Goal: Transaction & Acquisition: Subscribe to service/newsletter

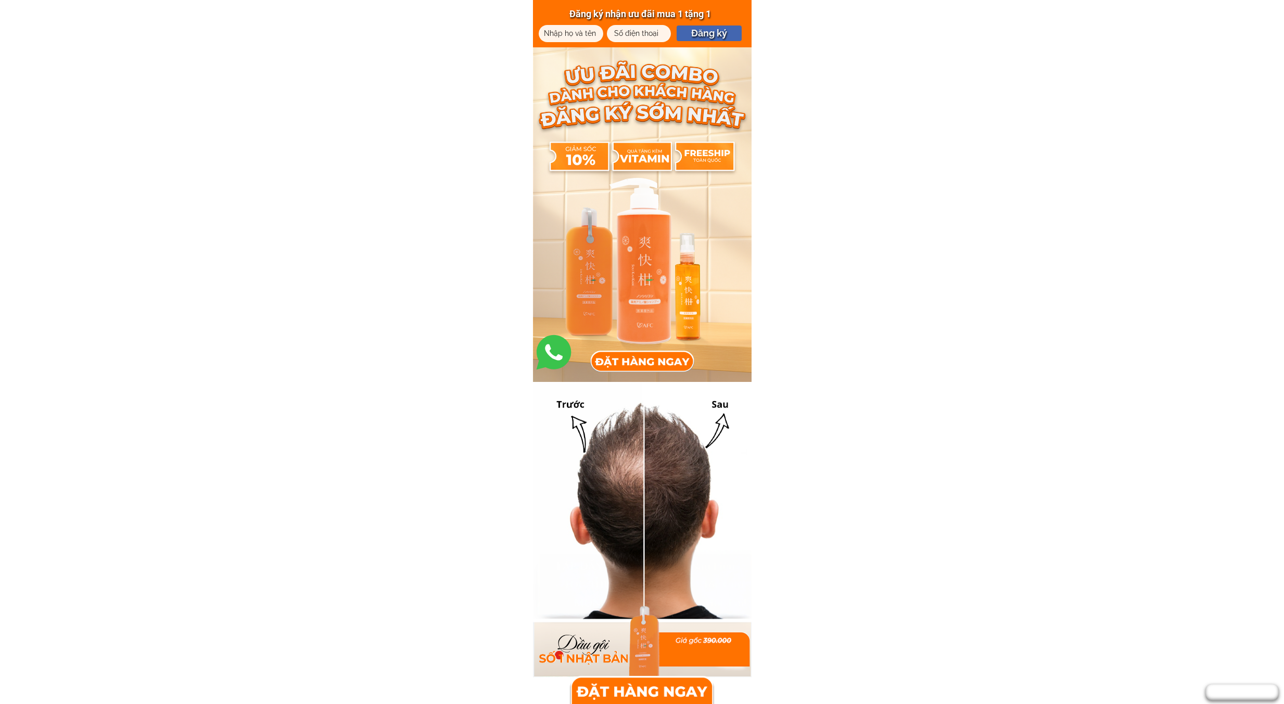
click at [669, 687] on div at bounding box center [642, 690] width 145 height 28
click at [637, 239] on div at bounding box center [642, 214] width 219 height 335
click at [650, 262] on div at bounding box center [642, 214] width 219 height 335
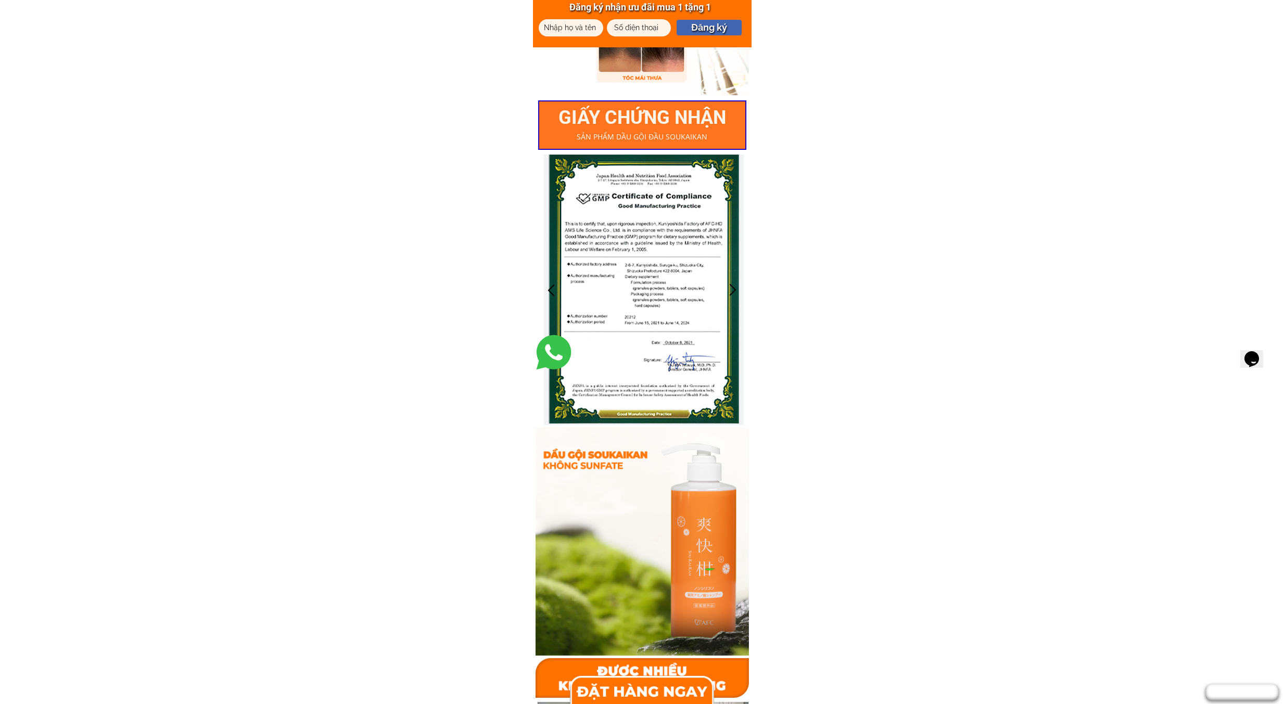
scroll to position [2203, 0]
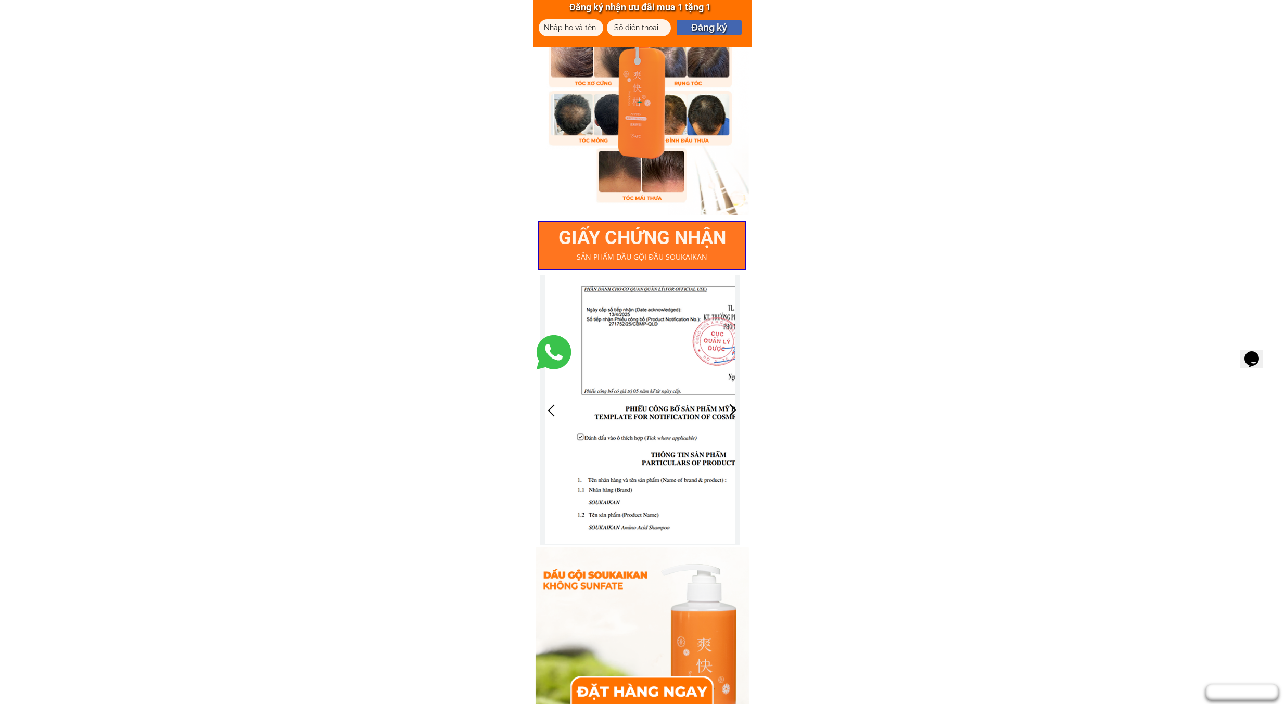
click at [738, 411] on div at bounding box center [732, 410] width 17 height 17
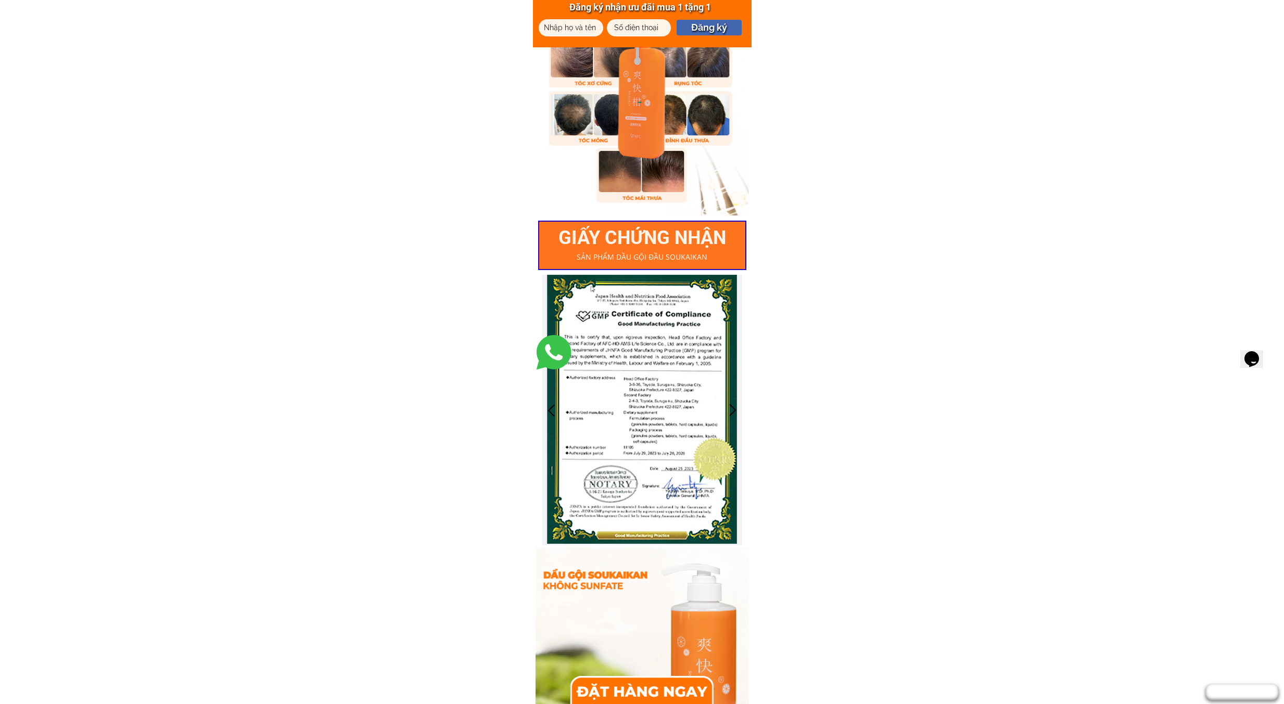
drag, startPoint x: 542, startPoint y: 403, endPoint x: 548, endPoint y: 410, distance: 9.2
click at [542, 404] on div at bounding box center [642, 410] width 200 height 271
click at [550, 410] on div at bounding box center [551, 410] width 17 height 17
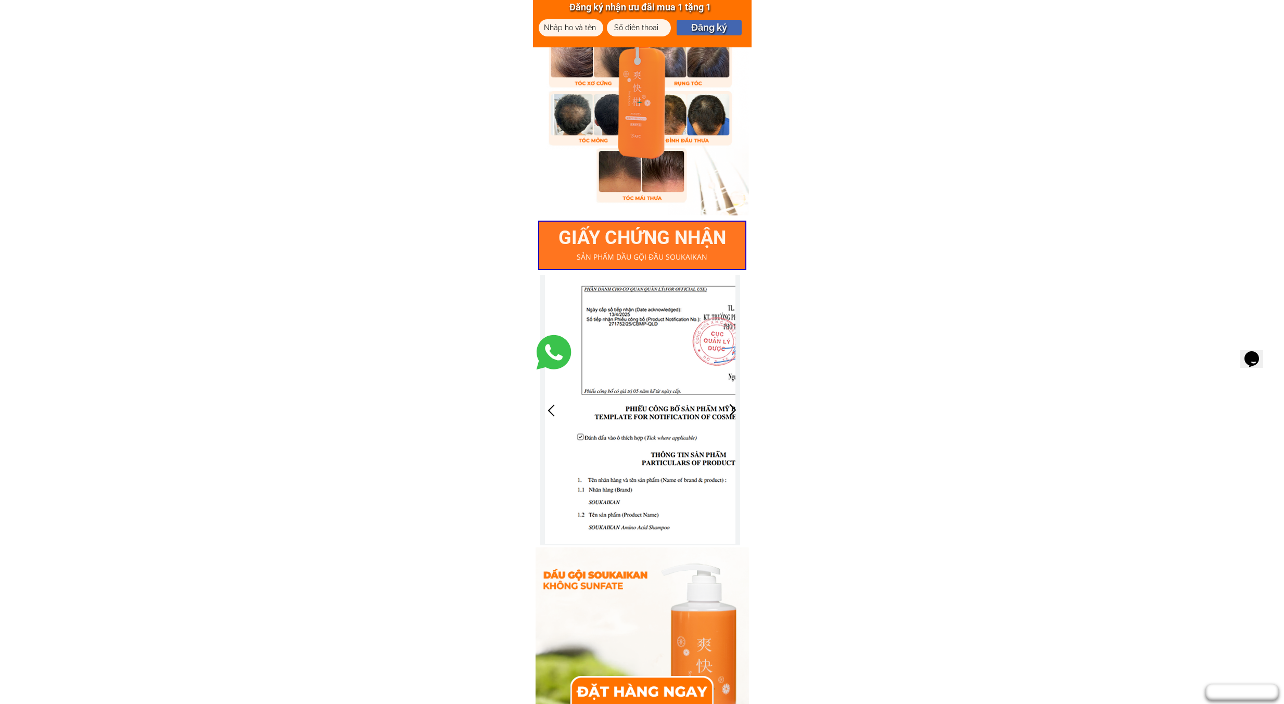
drag, startPoint x: 671, startPoint y: 426, endPoint x: 618, endPoint y: 421, distance: 52.4
click at [621, 419] on div at bounding box center [640, 409] width 191 height 269
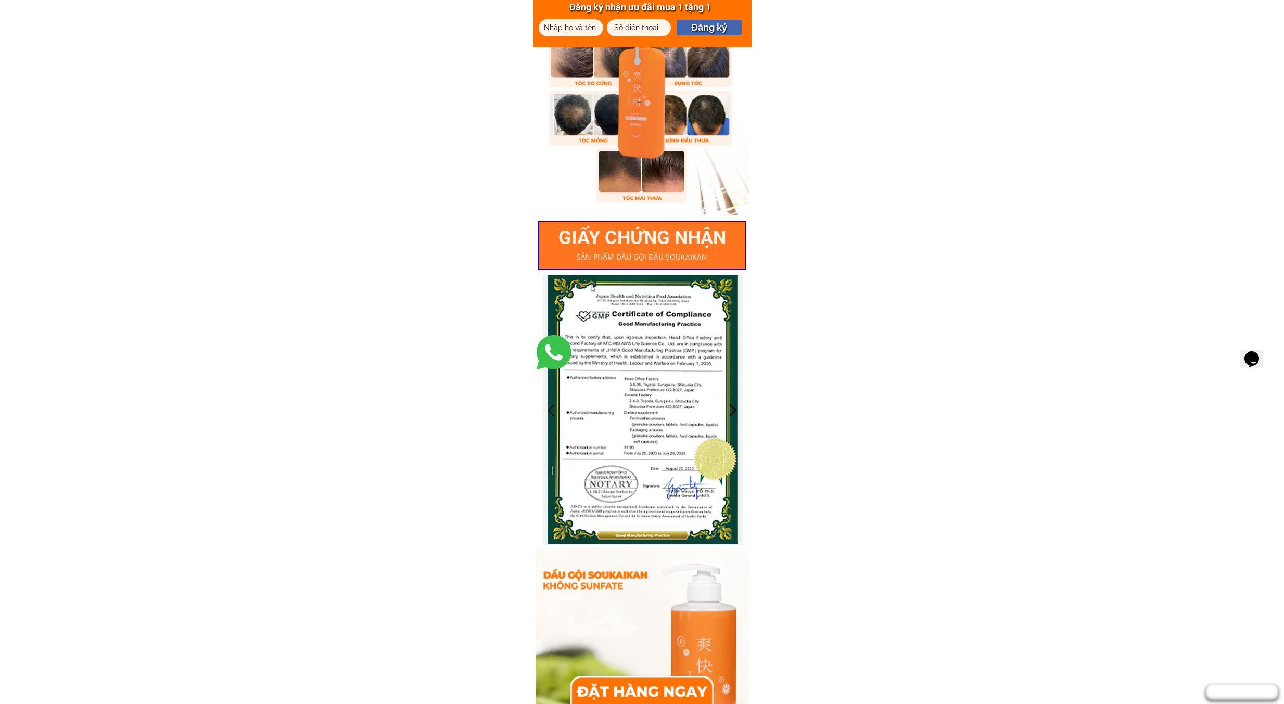
drag, startPoint x: 654, startPoint y: 444, endPoint x: 783, endPoint y: 444, distance: 129.6
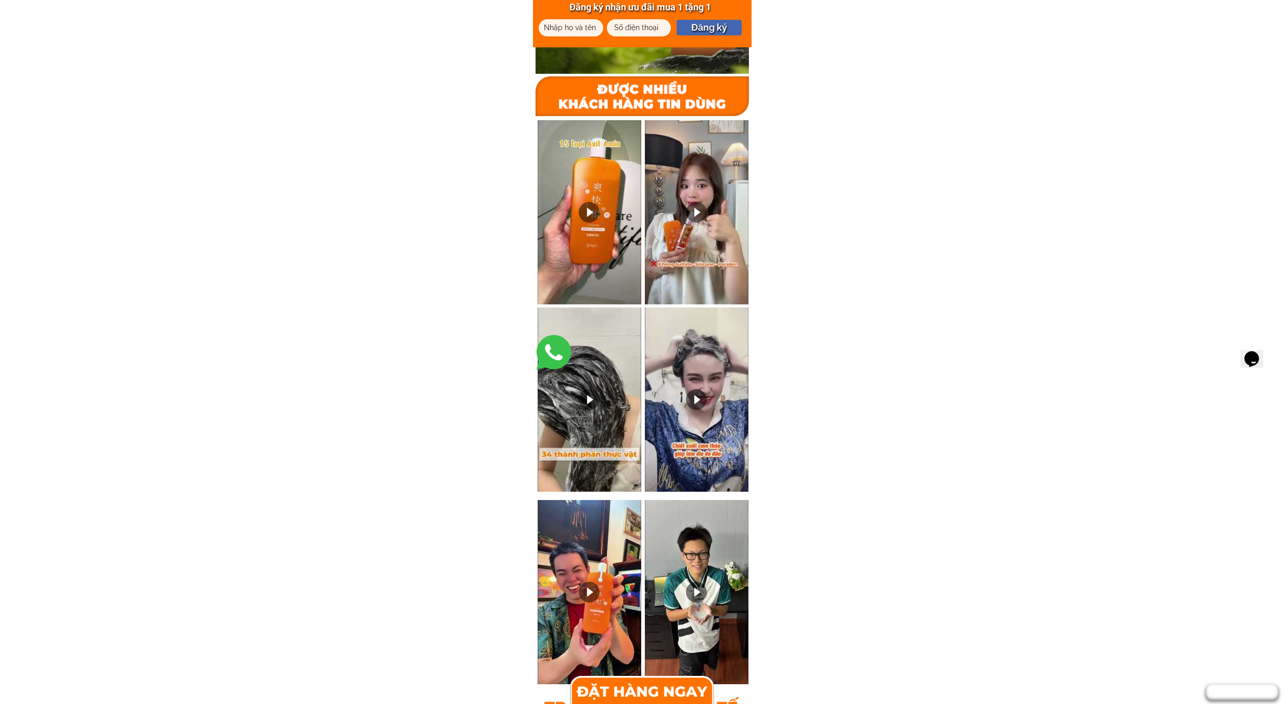
scroll to position [2932, 0]
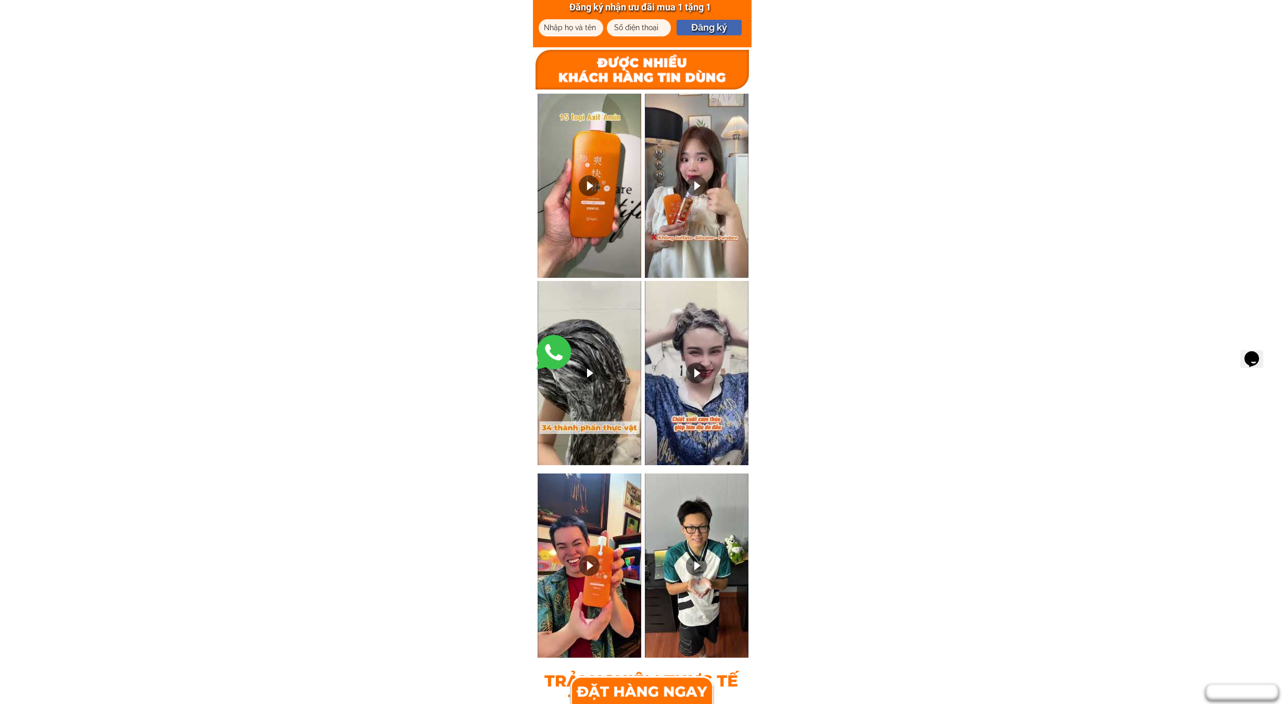
click at [598, 182] on div at bounding box center [589, 185] width 21 height 21
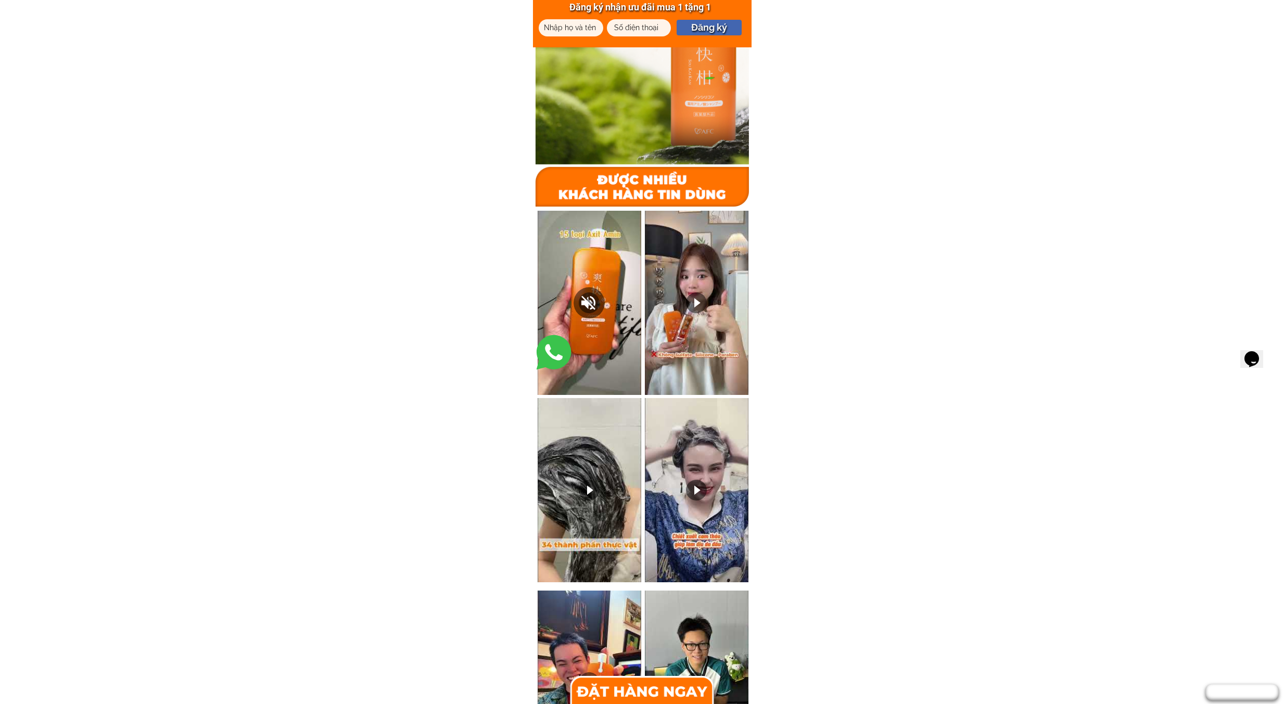
scroll to position [2751, 0]
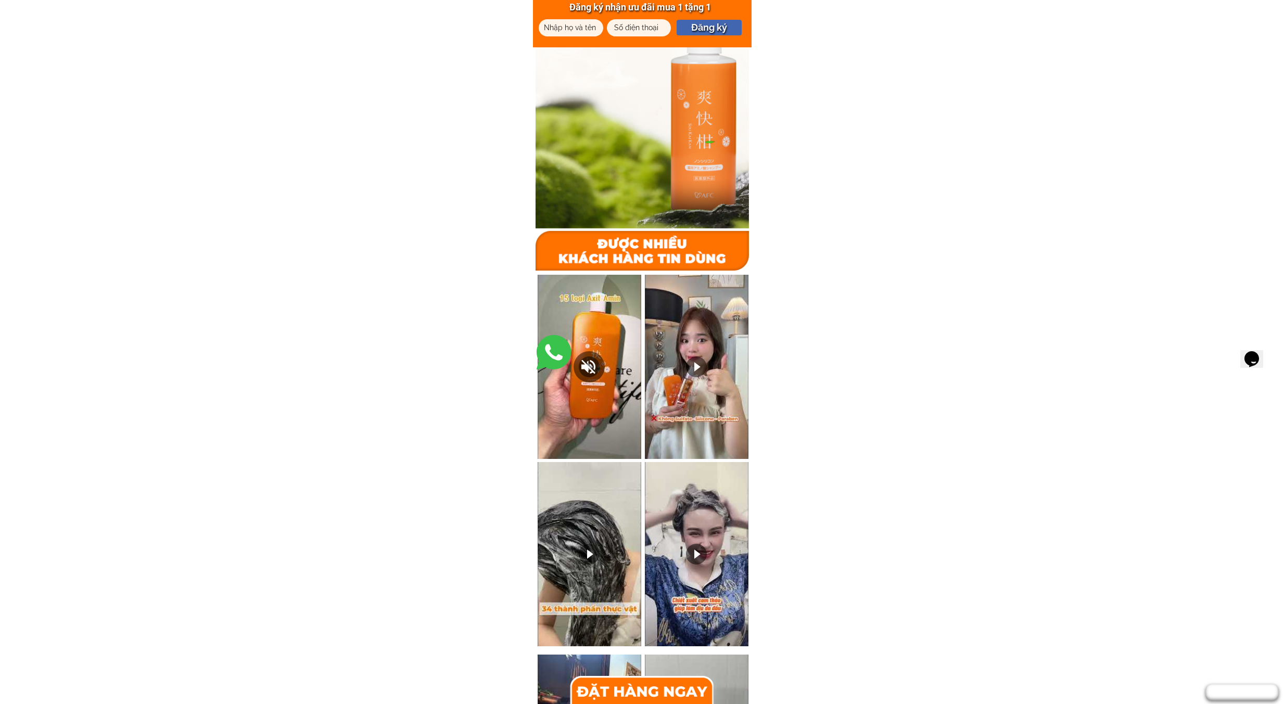
click at [696, 375] on div at bounding box center [696, 367] width 21 height 21
click at [663, 447] on div at bounding box center [697, 367] width 104 height 184
click at [907, 408] on body "Đăng ký nhận ưu đãi mua 1 tặng 1 Đăng ký GIẤY CHỨNG NHẬN SẢN PHẨM DẦU GỘI ĐẦU S…" at bounding box center [642, 561] width 1284 height 6624
click at [1033, 359] on body "Đăng ký nhận ưu đãi mua 1 tặng 1 Đăng ký GIẤY CHỨNG NHẬN SẢN PHẨM DẦU GỘI ĐẦU S…" at bounding box center [642, 561] width 1284 height 6624
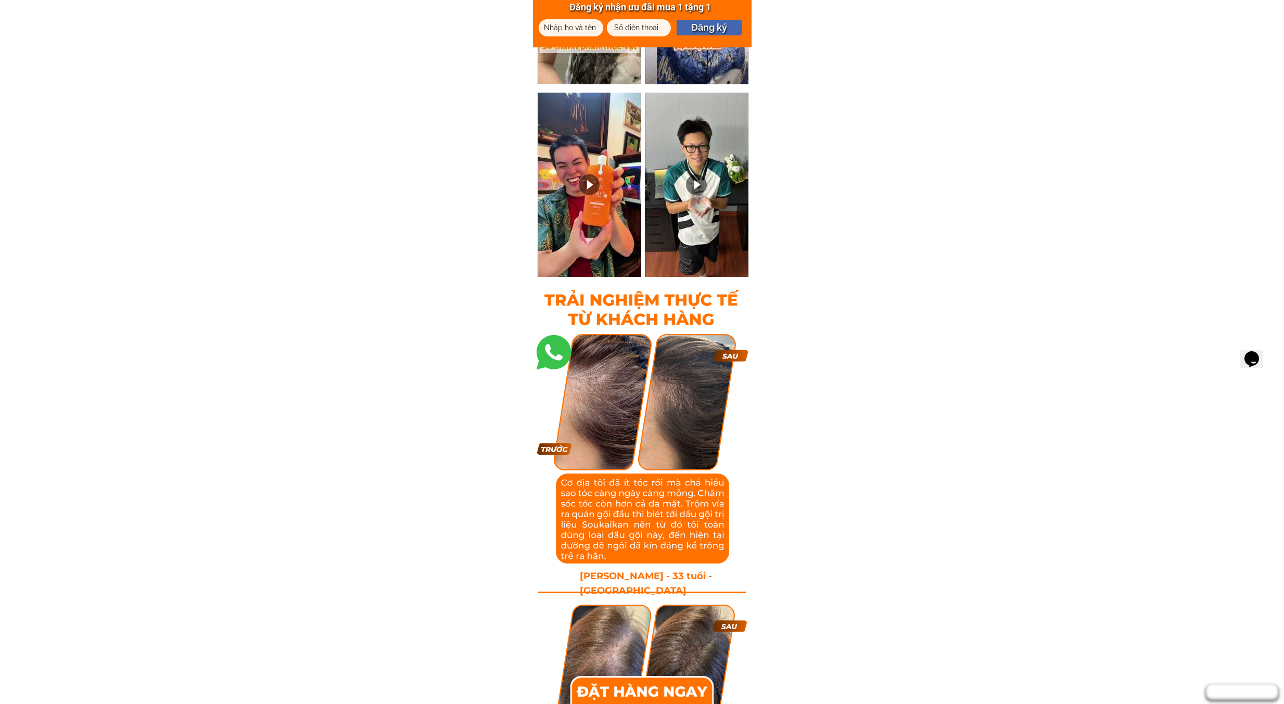
scroll to position [3271, 0]
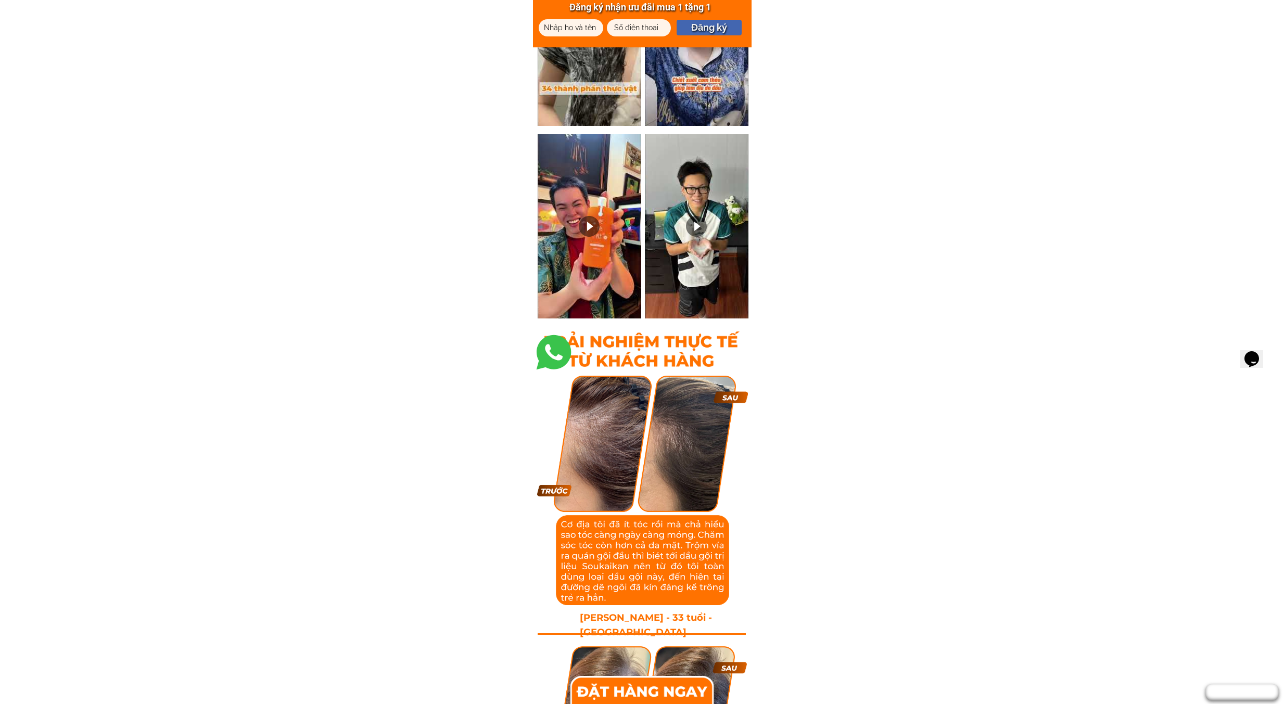
drag, startPoint x: 1283, startPoint y: 374, endPoint x: 1289, endPoint y: 373, distance: 6.3
click at [1284, 374] on body "Đăng ký nhận ưu đãi mua 1 tặng 1 Đăng ký GIẤY CHỨNG NHẬN SẢN PHẨM DẦU GỘI ĐẦU S…" at bounding box center [642, 41] width 1284 height 6624
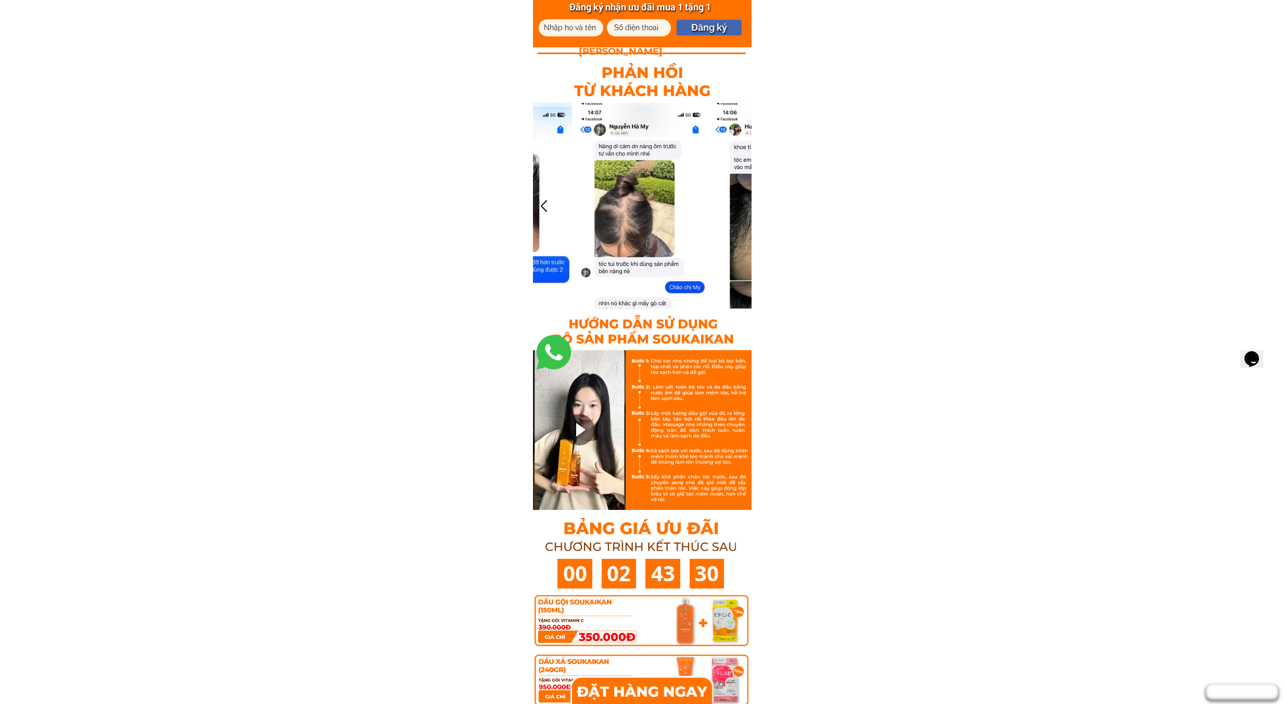
scroll to position [4368, 0]
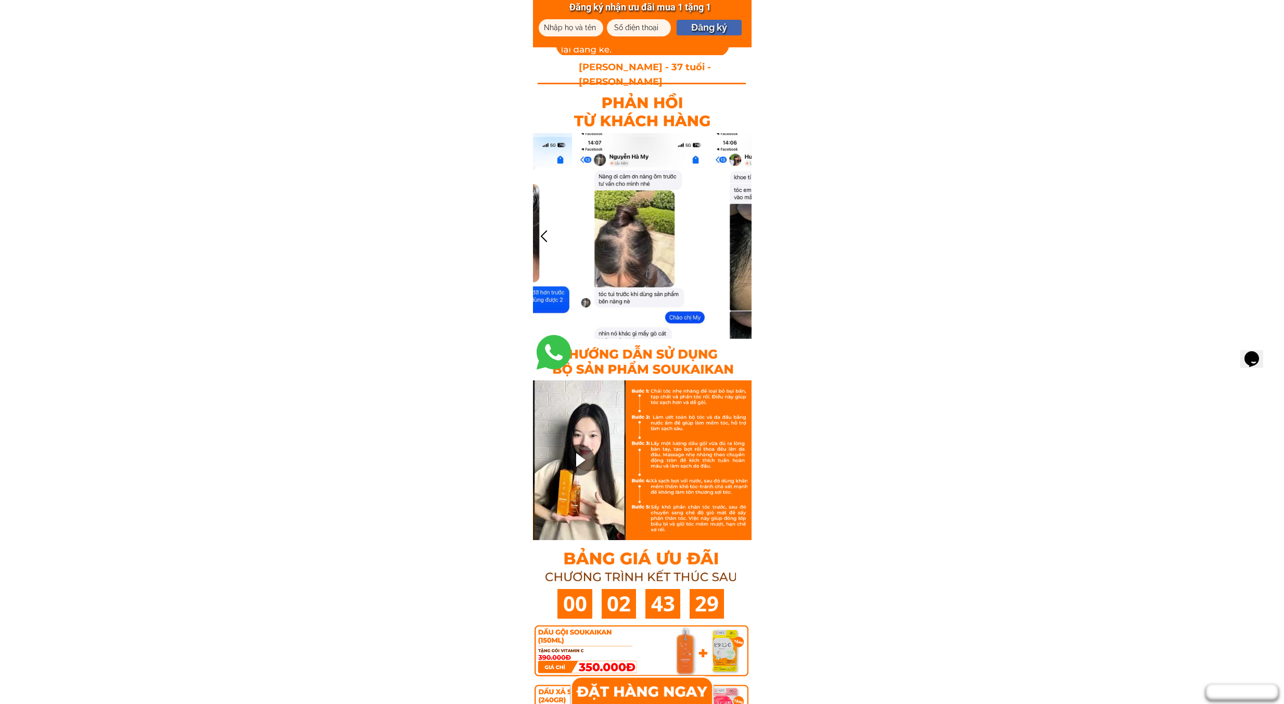
drag, startPoint x: 737, startPoint y: 369, endPoint x: 663, endPoint y: 371, distance: 74.5
click at [665, 371] on div at bounding box center [642, 359] width 219 height 41
click at [663, 371] on div at bounding box center [642, 359] width 219 height 41
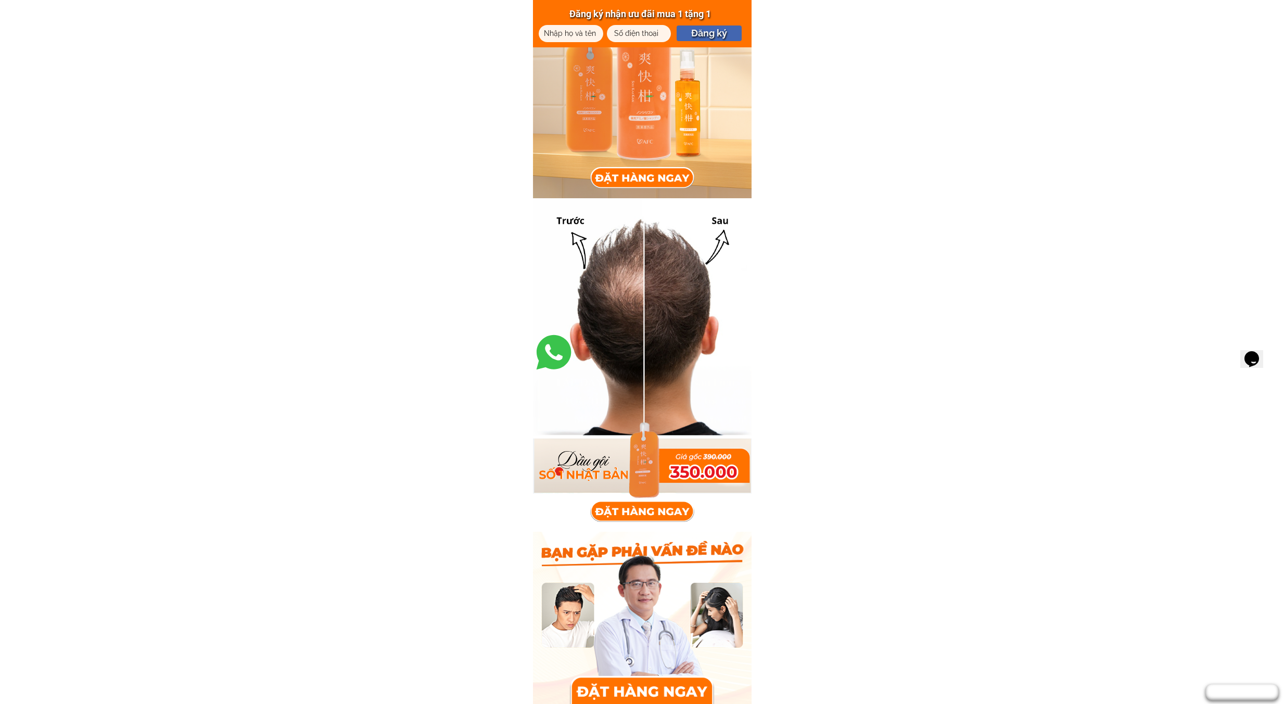
scroll to position [0, 0]
